Goal: Task Accomplishment & Management: Manage account settings

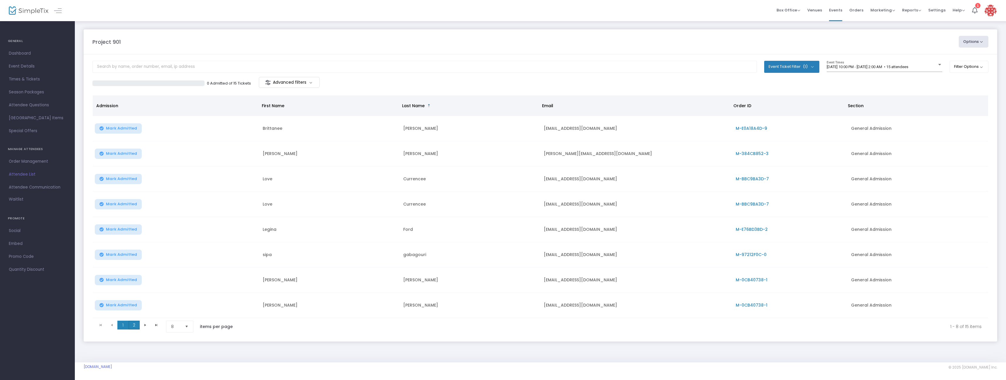
click at [131, 322] on span "2" at bounding box center [134, 324] width 11 height 9
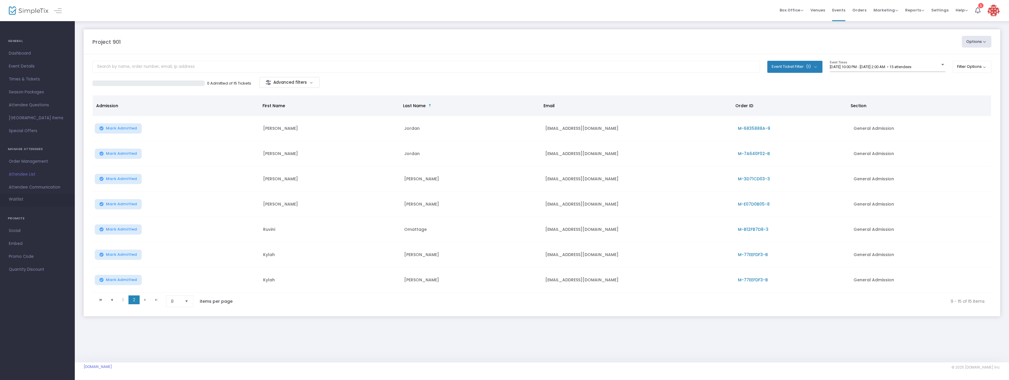
click at [20, 199] on span "Waitlist" at bounding box center [16, 199] width 15 height 6
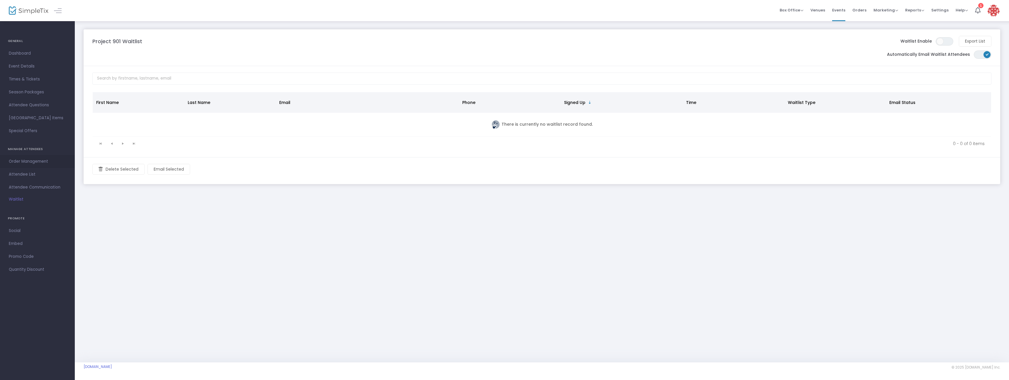
click at [38, 163] on span "Order Management" at bounding box center [37, 162] width 57 height 8
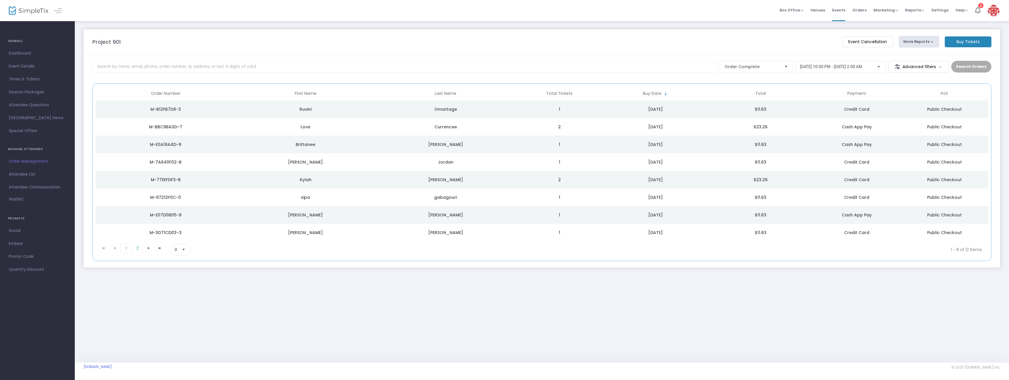
click at [326, 107] on div "Ruvini" at bounding box center [305, 109] width 137 height 6
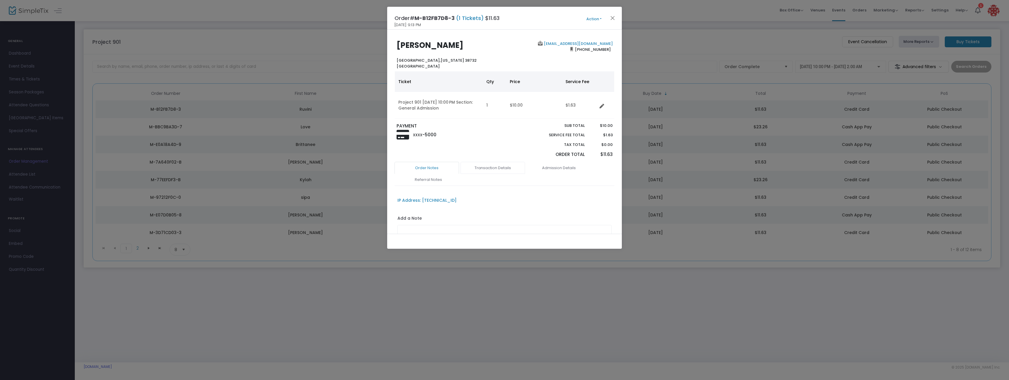
click at [482, 169] on link "Transaction Details" at bounding box center [493, 168] width 65 height 12
click at [611, 18] on button "Close" at bounding box center [613, 18] width 8 height 8
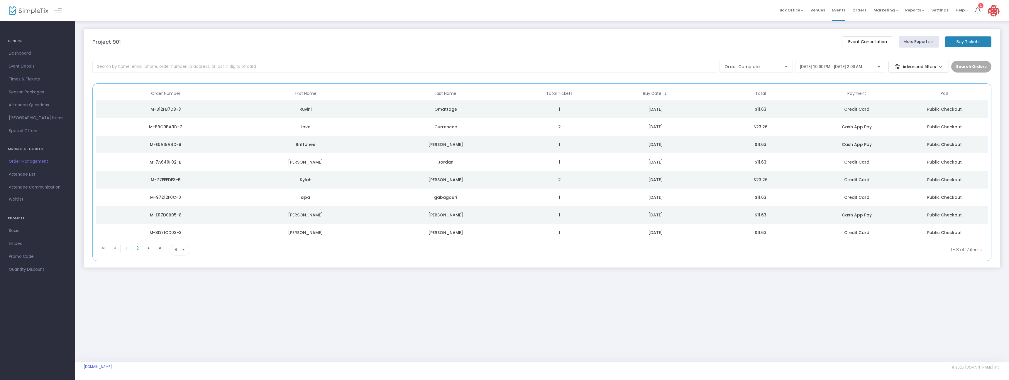
click at [366, 124] on div "Love" at bounding box center [305, 127] width 137 height 6
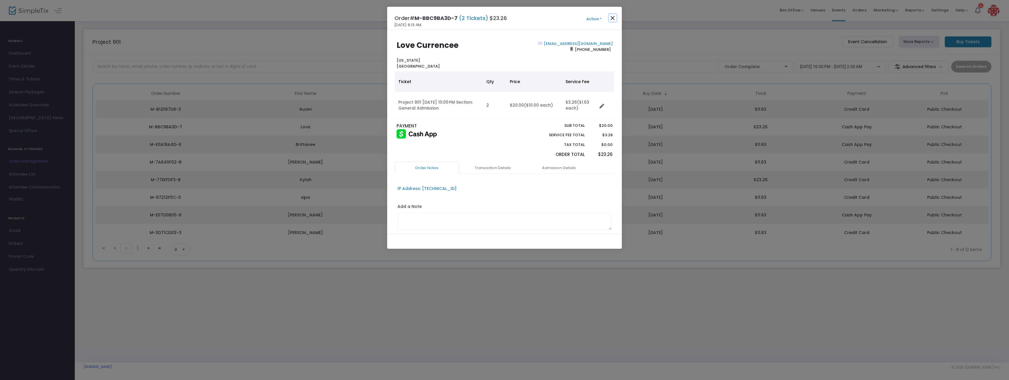
click at [613, 17] on button "Close" at bounding box center [613, 18] width 8 height 8
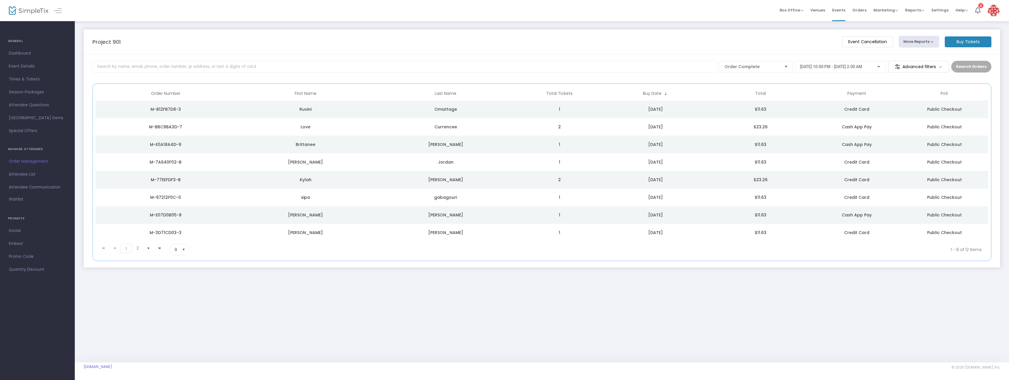
click at [362, 146] on div "Brittanee" at bounding box center [305, 144] width 137 height 6
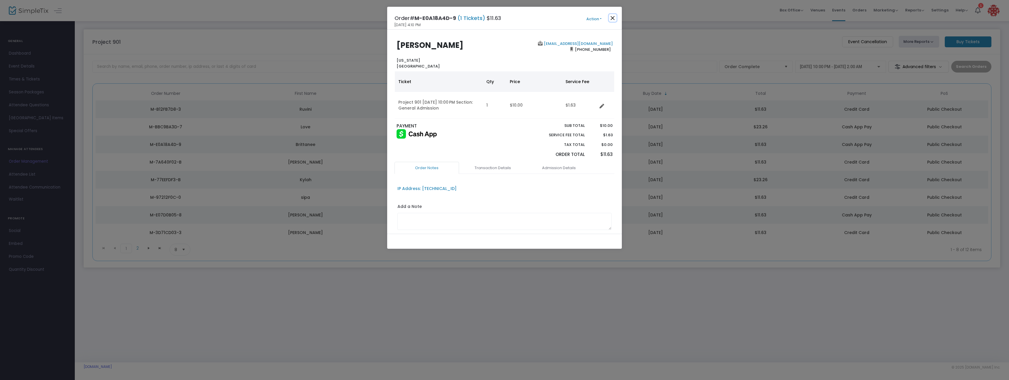
click at [612, 18] on button "Close" at bounding box center [613, 18] width 8 height 8
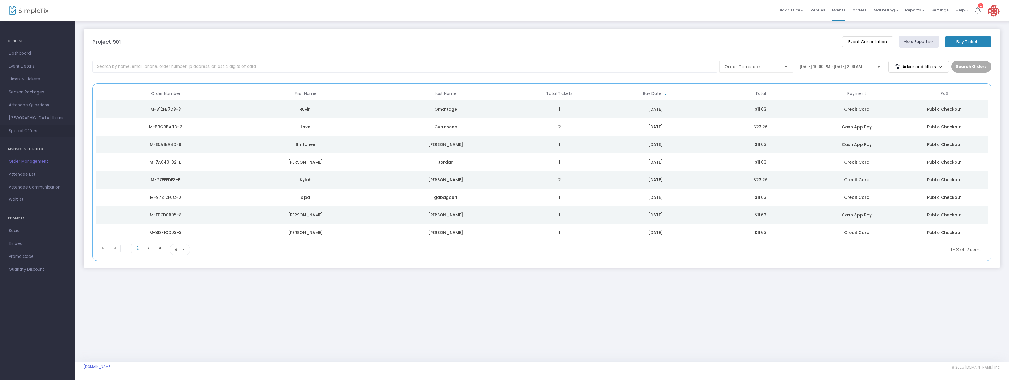
click at [37, 131] on span "Special Offers" at bounding box center [37, 131] width 57 height 8
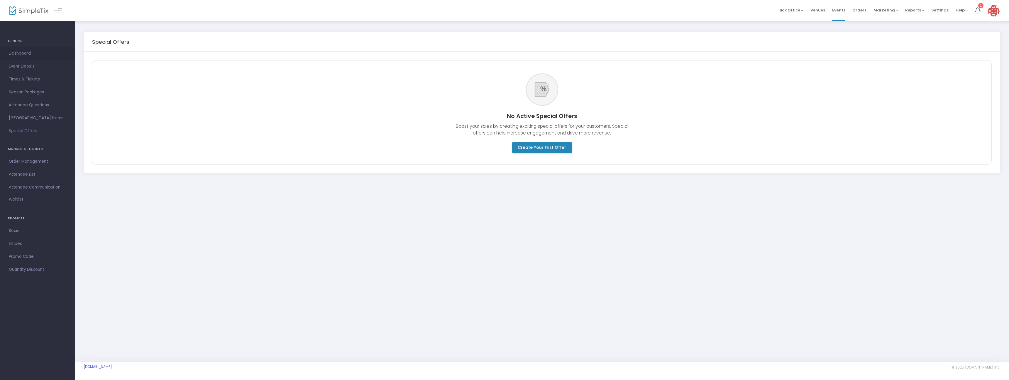
click at [29, 55] on span "Dashboard" at bounding box center [37, 54] width 57 height 8
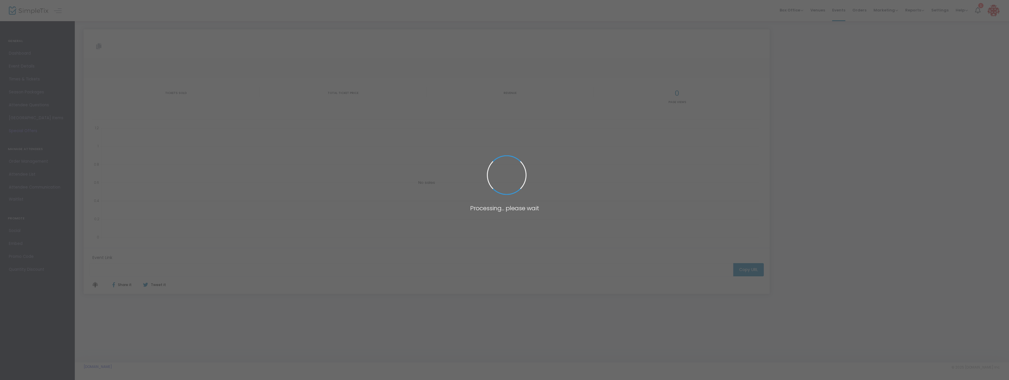
type input "https://www.simpletix.com/e/project-901-tickets-229071"
